Goal: Task Accomplishment & Management: Manage account settings

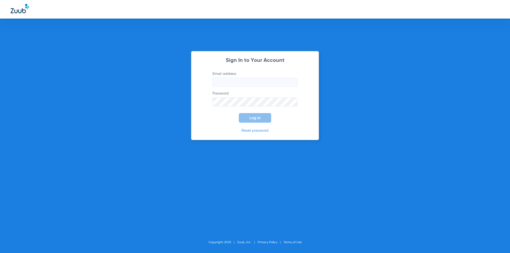
type input "[PERSON_NAME][EMAIL_ADDRESS][DOMAIN_NAME]"
click at [250, 118] on span "Log In" at bounding box center [254, 118] width 11 height 4
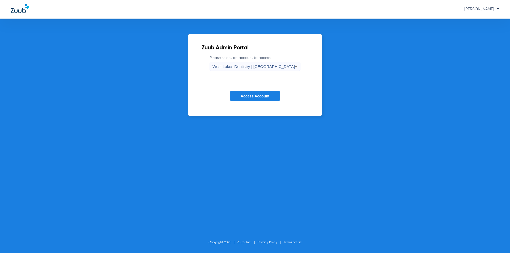
click at [255, 94] on span "Access Account" at bounding box center [255, 96] width 29 height 4
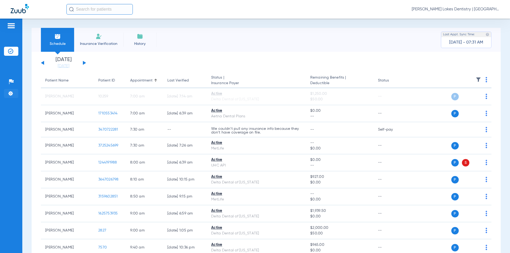
click at [9, 92] on img at bounding box center [10, 93] width 5 height 5
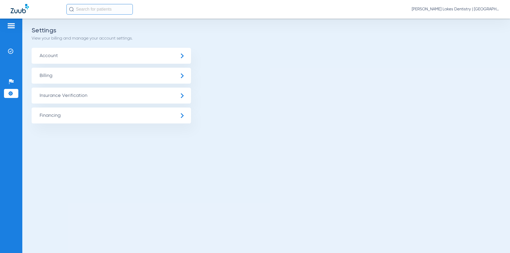
click at [80, 93] on span "Insurance Verification" at bounding box center [111, 96] width 159 height 16
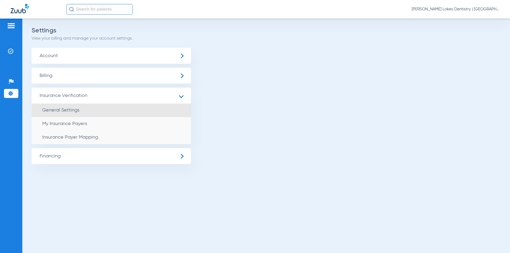
click at [73, 112] on span "General Settings" at bounding box center [60, 110] width 37 height 5
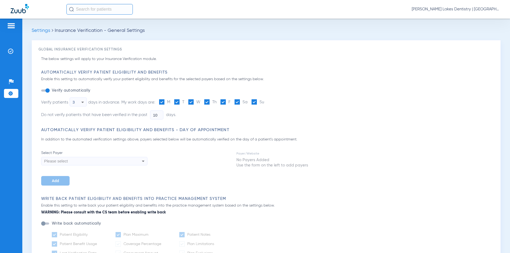
type input "5"
type input "1"
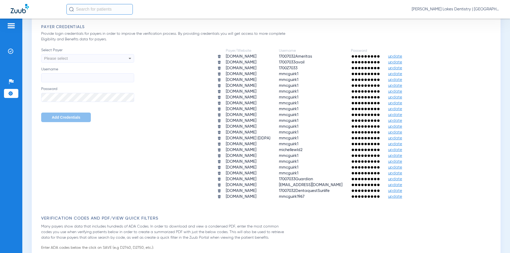
scroll to position [319, 0]
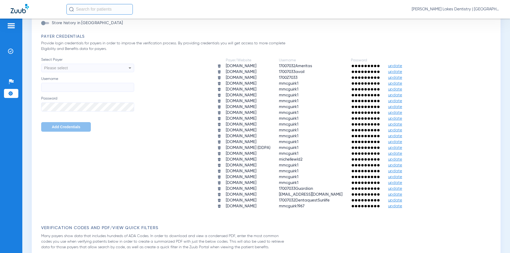
click at [402, 83] on span "update" at bounding box center [395, 84] width 14 height 4
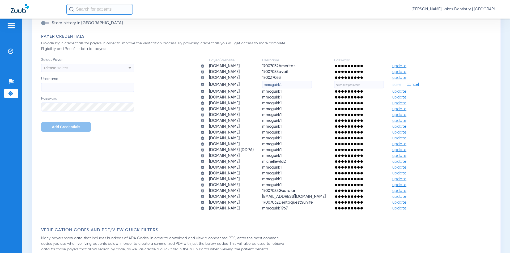
click at [370, 84] on input "text" at bounding box center [359, 84] width 50 height 7
type input "Moonpie8231!"
click at [401, 85] on span "save" at bounding box center [396, 84] width 9 height 5
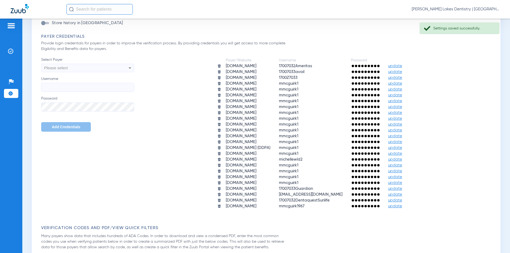
click at [402, 90] on span "update" at bounding box center [395, 89] width 14 height 4
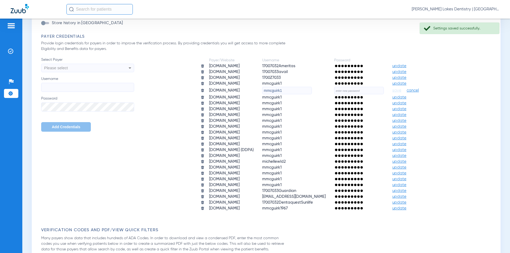
click at [365, 90] on input "text" at bounding box center [359, 90] width 50 height 7
type input "Moonpie8231!"
click at [401, 91] on span "save" at bounding box center [396, 90] width 9 height 5
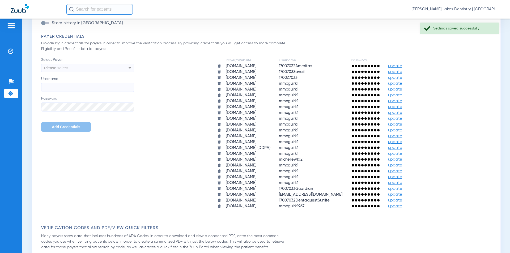
click at [402, 95] on span "update" at bounding box center [395, 95] width 14 height 4
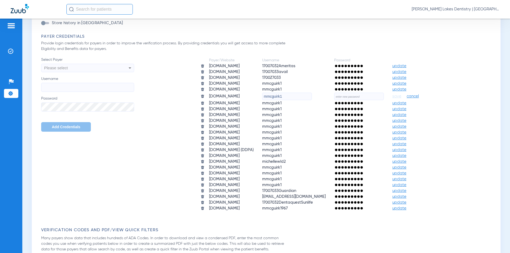
click at [361, 97] on input "text" at bounding box center [359, 96] width 50 height 7
type input "Moonpie8231!"
click at [401, 97] on span "save" at bounding box center [396, 96] width 9 height 5
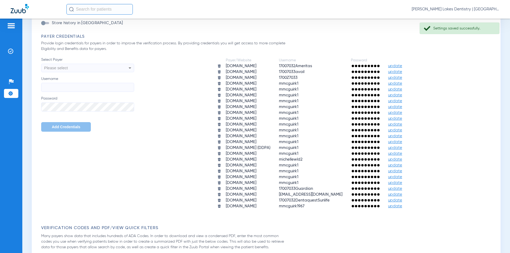
click at [402, 101] on span "update" at bounding box center [395, 101] width 14 height 4
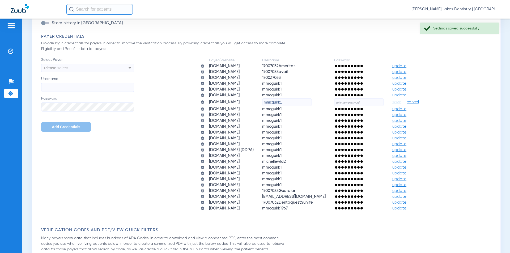
click at [360, 101] on input "text" at bounding box center [359, 102] width 50 height 7
type input "Moonpie8231!"
click at [401, 102] on span "save" at bounding box center [396, 102] width 9 height 5
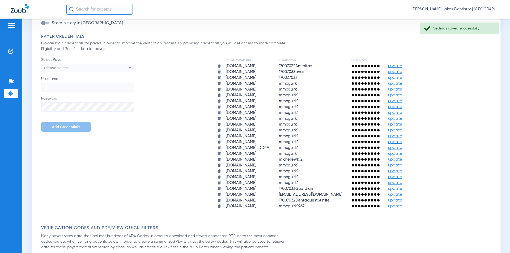
click at [402, 107] on span "update" at bounding box center [395, 107] width 14 height 4
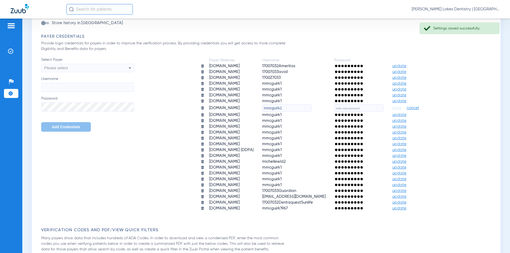
click at [365, 107] on input "text" at bounding box center [359, 107] width 50 height 7
type input "Moonpie8231!"
click at [401, 108] on span "save" at bounding box center [396, 108] width 9 height 5
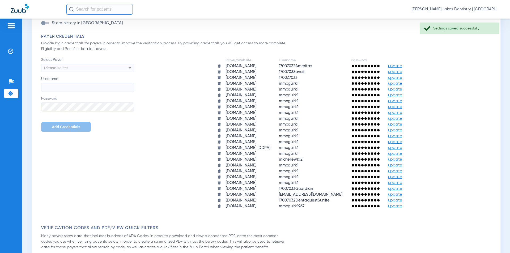
click at [402, 113] on span "update" at bounding box center [395, 113] width 14 height 4
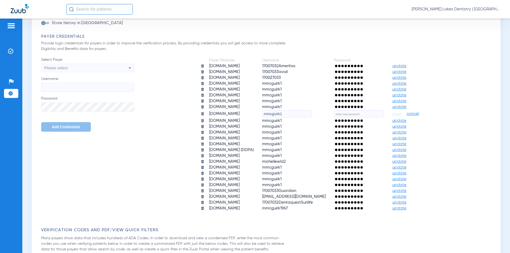
click at [359, 114] on input "text" at bounding box center [359, 113] width 50 height 7
type input "Moonpie8231!"
click at [401, 114] on span "save" at bounding box center [396, 114] width 9 height 5
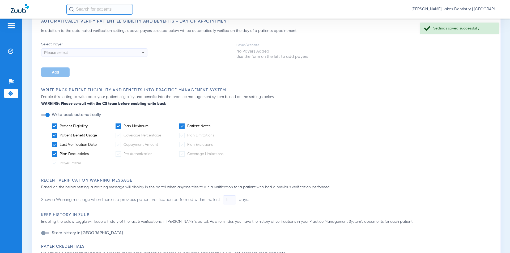
scroll to position [106, 0]
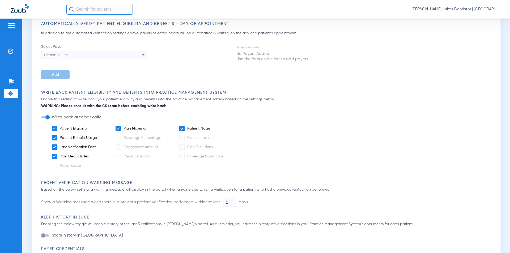
click at [12, 27] on img at bounding box center [11, 26] width 8 height 6
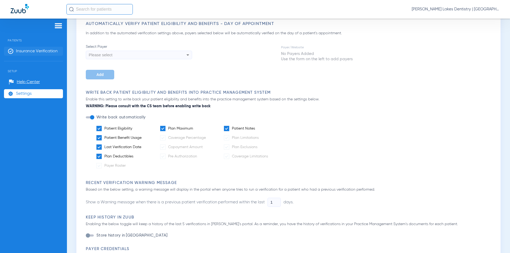
click at [27, 50] on span "Insurance Verification" at bounding box center [37, 51] width 42 height 5
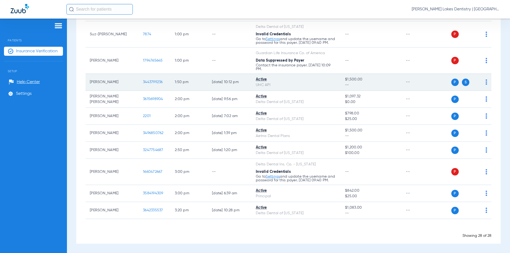
scroll to position [345, 0]
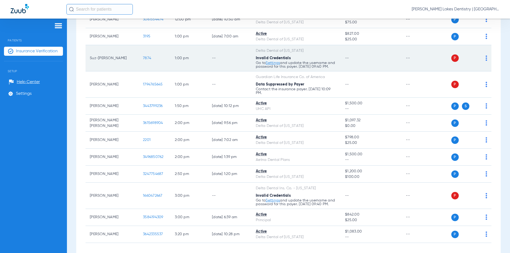
click at [272, 63] on link "Settings" at bounding box center [273, 63] width 14 height 4
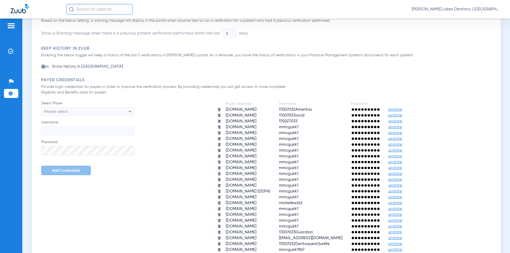
scroll to position [266, 0]
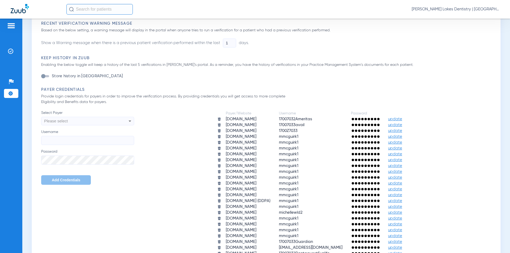
click at [9, 29] on div at bounding box center [11, 27] width 8 height 8
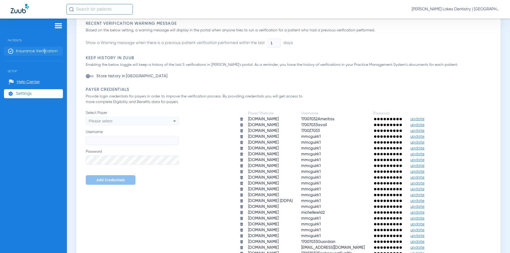
click at [45, 48] on li "Insurance Verification" at bounding box center [33, 51] width 59 height 9
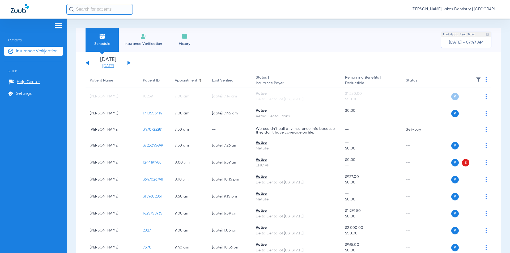
click at [104, 64] on link "[DATE]" at bounding box center [108, 65] width 32 height 5
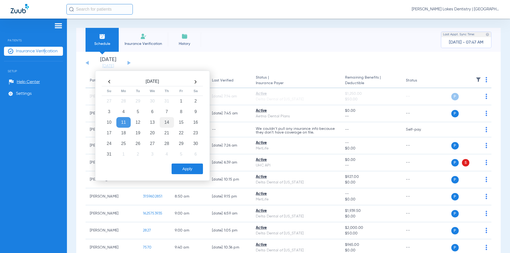
click at [166, 121] on td "14" at bounding box center [167, 122] width 14 height 11
click at [191, 168] on button "Apply" at bounding box center [187, 169] width 31 height 11
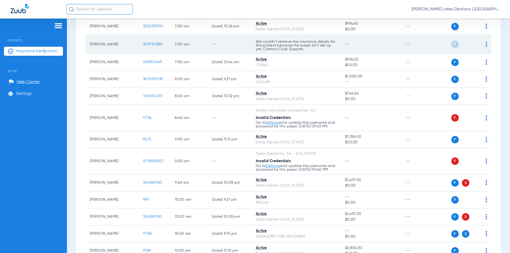
scroll to position [80, 0]
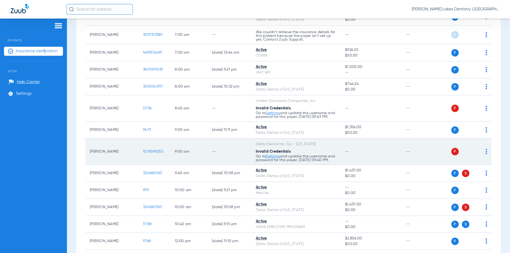
click at [486, 154] on img at bounding box center [487, 151] width 2 height 5
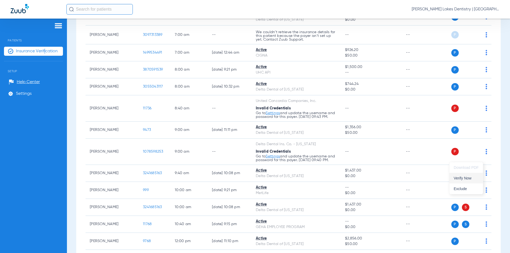
click at [471, 178] on span "Verify Now" at bounding box center [466, 178] width 25 height 4
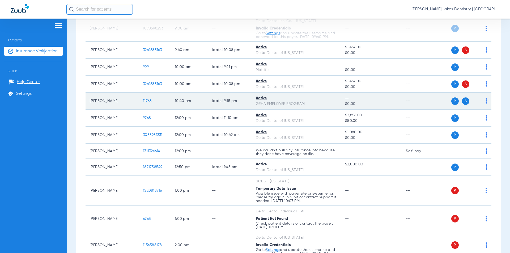
scroll to position [212, 0]
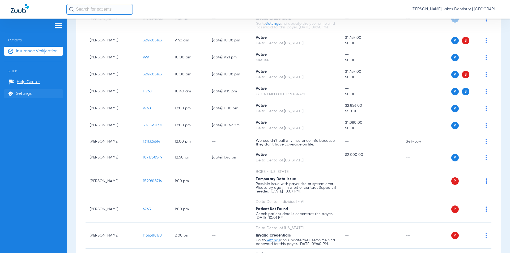
click at [26, 93] on span "Settings" at bounding box center [24, 93] width 16 height 5
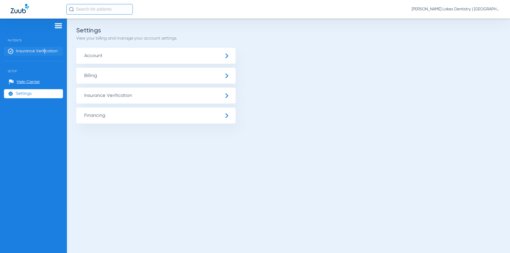
click at [23, 50] on span "Insurance Verification" at bounding box center [37, 51] width 42 height 5
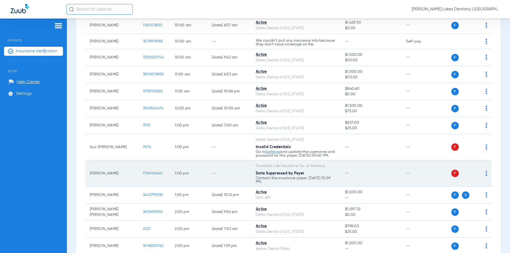
scroll to position [266, 0]
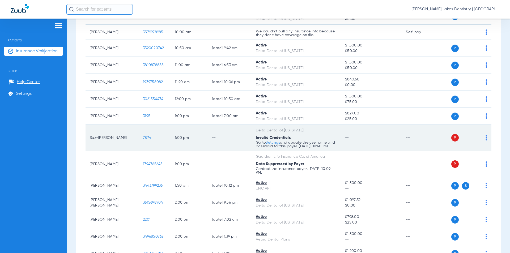
click at [273, 143] on link "Settings" at bounding box center [273, 143] width 14 height 4
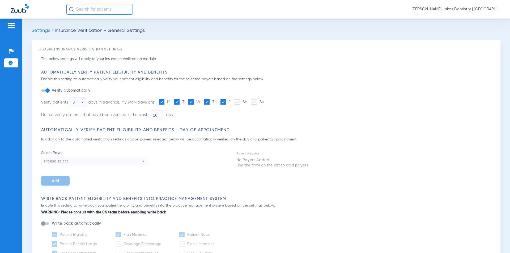
type input "5"
type input "1"
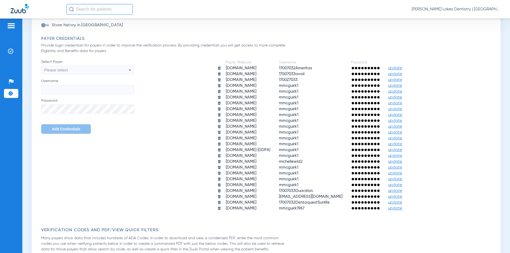
scroll to position [319, 0]
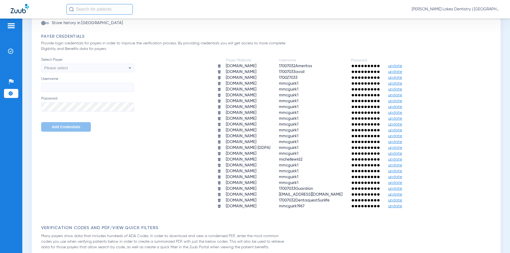
click at [402, 119] on span "update" at bounding box center [395, 119] width 14 height 4
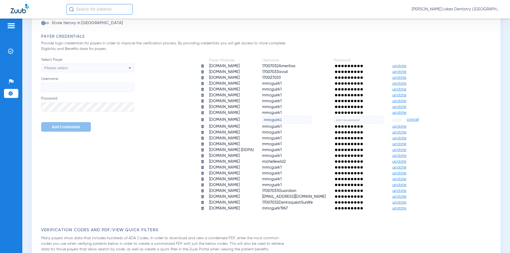
click at [374, 120] on input "text" at bounding box center [359, 119] width 50 height 7
type input "Moonpie8231!"
click at [401, 120] on span "save" at bounding box center [396, 119] width 9 height 5
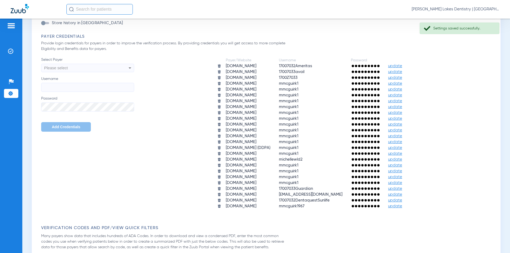
click at [402, 124] on span "update" at bounding box center [395, 124] width 14 height 4
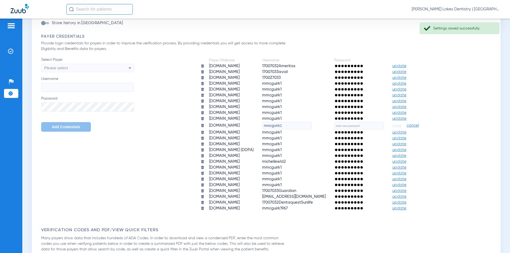
click at [357, 126] on input "text" at bounding box center [359, 125] width 50 height 7
type input "Moonpie8231!"
click at [401, 126] on span "save" at bounding box center [396, 125] width 9 height 5
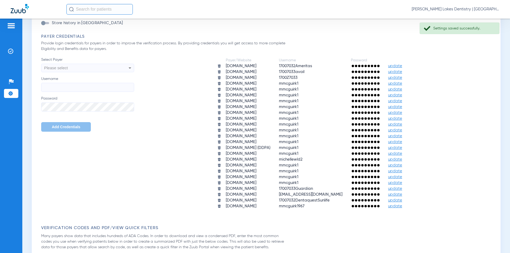
click at [402, 130] on span "update" at bounding box center [395, 130] width 14 height 4
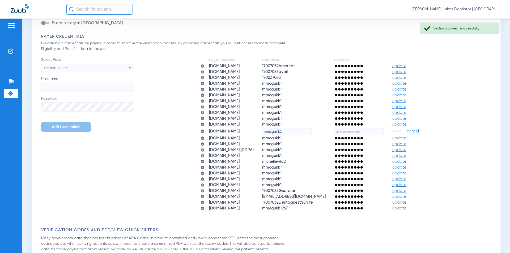
click at [353, 132] on input "text" at bounding box center [359, 131] width 50 height 7
type input "Moonpie8231!"
click at [401, 131] on span "save" at bounding box center [396, 131] width 9 height 5
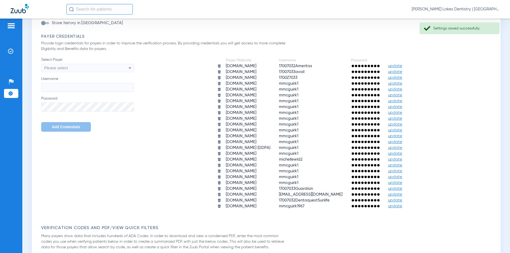
click at [402, 136] on span "update" at bounding box center [395, 136] width 14 height 4
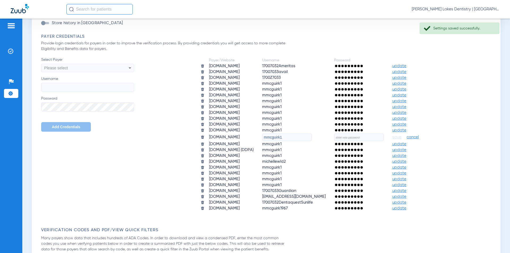
click at [362, 138] on input "text" at bounding box center [359, 137] width 50 height 7
type input "Moonpie8231!"
click at [401, 138] on span "save" at bounding box center [396, 137] width 9 height 5
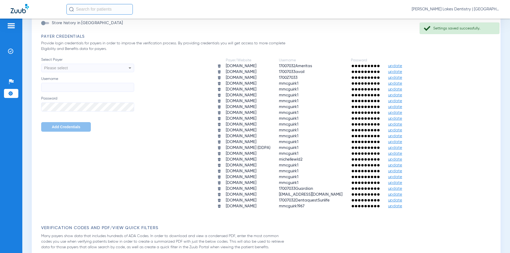
click at [402, 142] on span "update" at bounding box center [395, 142] width 14 height 4
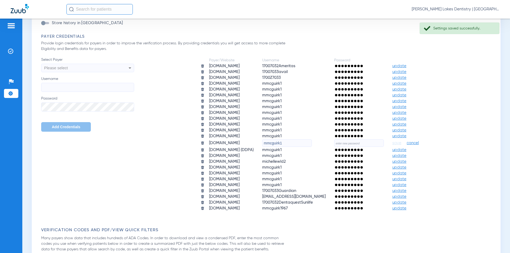
click at [369, 143] on input "text" at bounding box center [359, 142] width 50 height 7
type input "Moonpie8231!"
click at [401, 143] on span "save" at bounding box center [396, 143] width 9 height 5
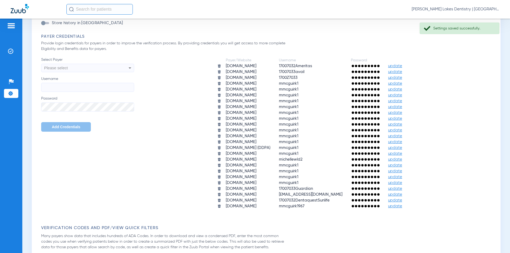
click at [402, 148] on span "update" at bounding box center [395, 148] width 14 height 4
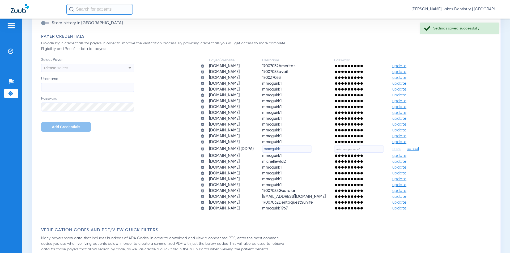
click at [358, 148] on input "text" at bounding box center [359, 148] width 50 height 7
type input "Moonpie8231!"
click at [401, 149] on span "save" at bounding box center [396, 149] width 9 height 5
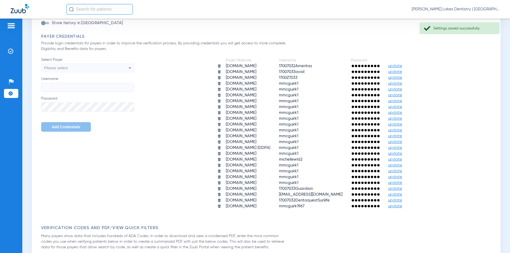
click at [402, 154] on span "update" at bounding box center [395, 154] width 14 height 4
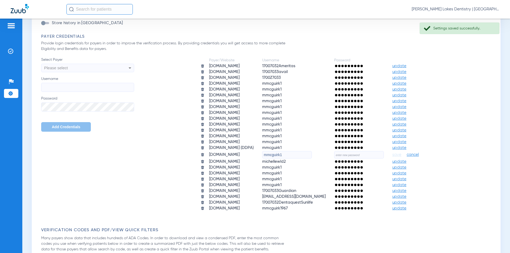
click at [361, 155] on input "text" at bounding box center [359, 154] width 50 height 7
type input "Moonpie8231!"
click at [401, 155] on span "save" at bounding box center [396, 154] width 9 height 5
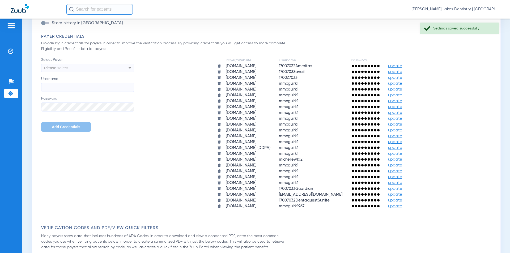
click at [402, 166] on span "update" at bounding box center [395, 165] width 14 height 4
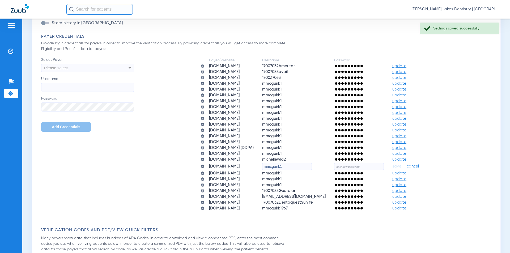
click at [361, 165] on input "text" at bounding box center [359, 166] width 50 height 7
type input "Moonpie8231!"
click at [401, 167] on span "save" at bounding box center [396, 166] width 9 height 5
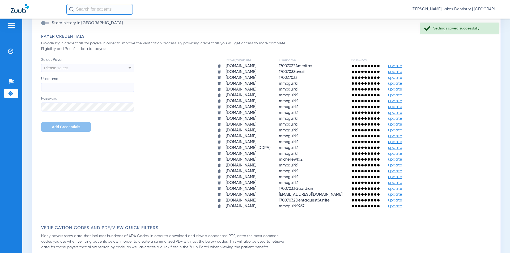
click at [402, 171] on span "update" at bounding box center [395, 171] width 14 height 4
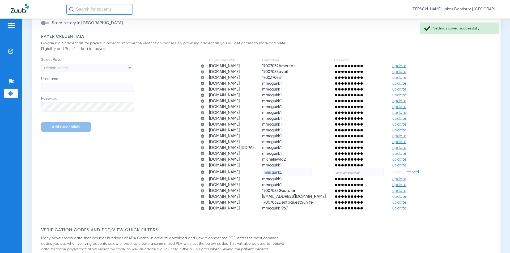
click at [354, 172] on input "text" at bounding box center [359, 172] width 50 height 7
type input "Moonpie8231!"
click at [401, 173] on span "save" at bounding box center [396, 172] width 9 height 5
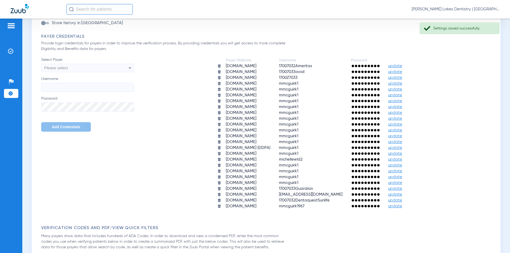
click at [402, 177] on span "update" at bounding box center [395, 177] width 14 height 4
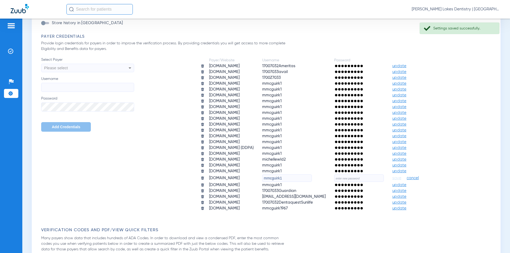
click at [355, 178] on input "text" at bounding box center [359, 178] width 50 height 7
type input "Moonpie8231!"
click at [401, 178] on span "save" at bounding box center [396, 178] width 9 height 5
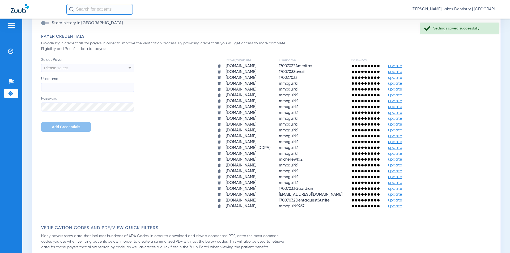
click at [402, 184] on span "update" at bounding box center [395, 183] width 14 height 4
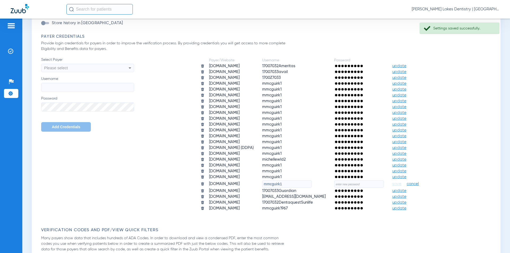
click at [364, 185] on input "text" at bounding box center [359, 183] width 50 height 7
type input "Moonpie8231!"
click at [401, 185] on span "save" at bounding box center [396, 184] width 9 height 5
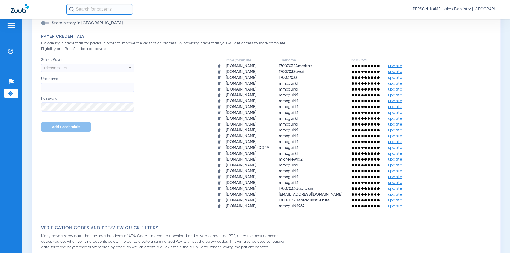
click at [8, 25] on img at bounding box center [11, 26] width 8 height 6
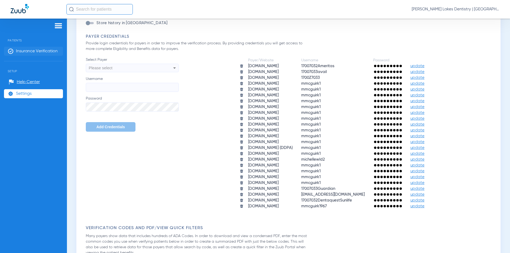
click at [32, 50] on span "Insurance Verification" at bounding box center [37, 51] width 42 height 5
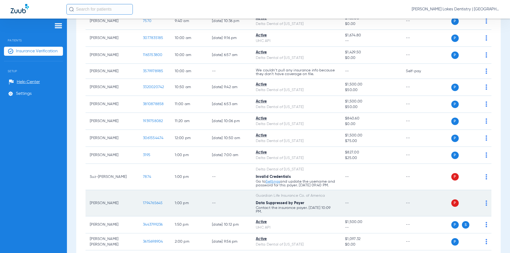
scroll to position [239, 0]
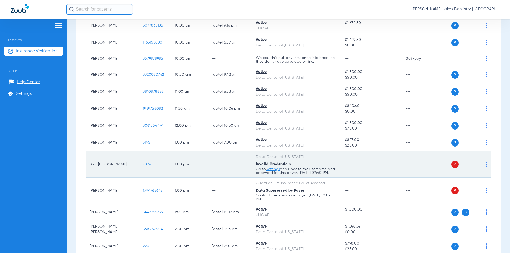
click at [486, 167] on img at bounding box center [487, 164] width 2 height 5
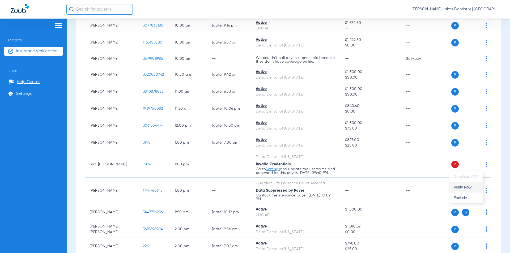
click at [465, 188] on span "Verify Now" at bounding box center [466, 187] width 25 height 4
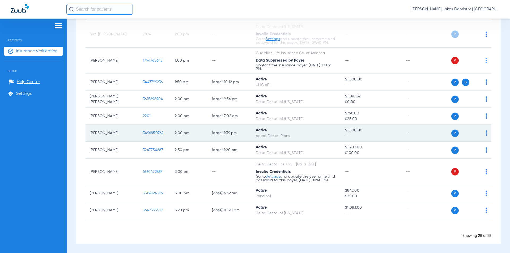
scroll to position [377, 0]
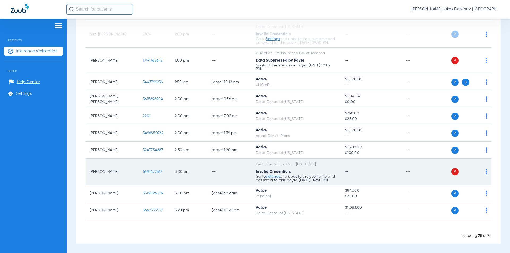
click at [486, 169] on img at bounding box center [487, 171] width 2 height 5
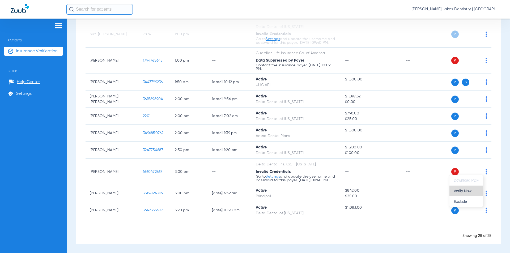
click at [464, 192] on span "Verify Now" at bounding box center [466, 191] width 25 height 4
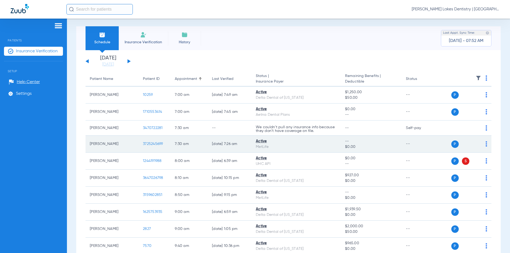
scroll to position [0, 0]
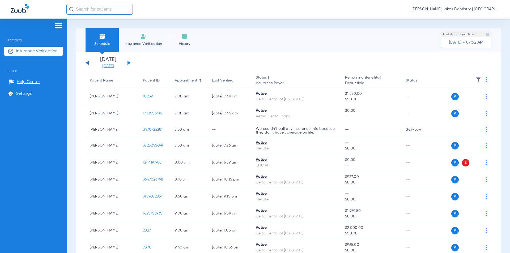
click at [108, 66] on link "[DATE]" at bounding box center [108, 65] width 32 height 5
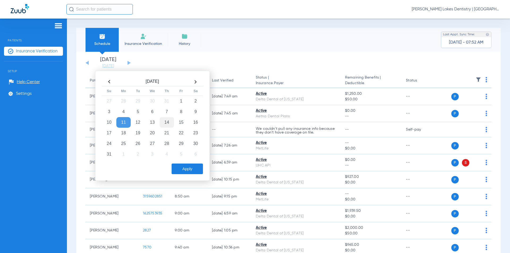
click at [167, 122] on td "14" at bounding box center [167, 122] width 14 height 11
click at [186, 167] on button "Apply" at bounding box center [187, 169] width 31 height 11
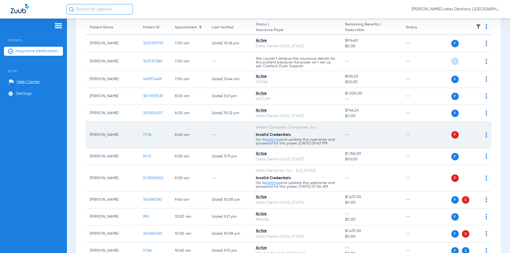
scroll to position [80, 0]
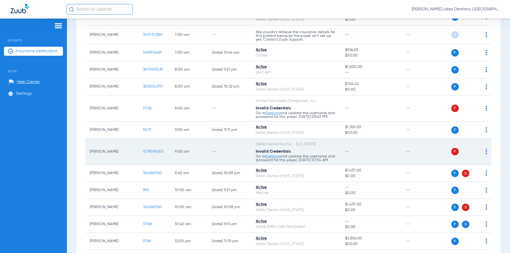
click at [481, 155] on div "P S" at bounding box center [462, 151] width 50 height 7
click at [486, 154] on img at bounding box center [487, 151] width 2 height 5
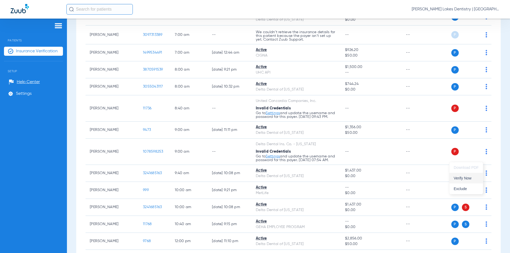
click at [462, 180] on span "Verify Now" at bounding box center [466, 178] width 25 height 4
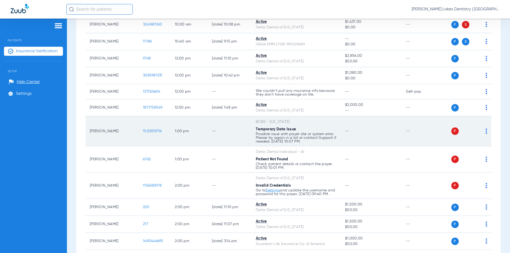
scroll to position [266, 0]
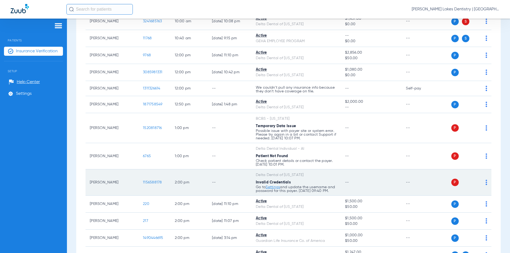
click at [486, 185] on img at bounding box center [487, 182] width 2 height 5
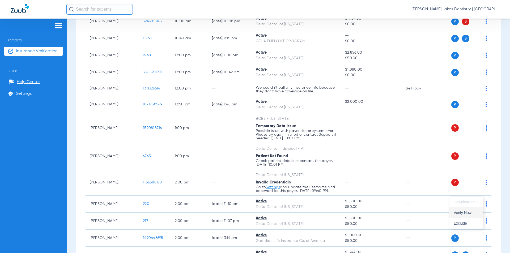
click at [461, 212] on span "Verify Now" at bounding box center [466, 213] width 25 height 4
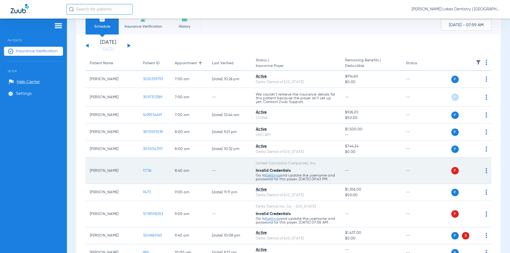
scroll to position [27, 0]
